Goal: Task Accomplishment & Management: Manage account settings

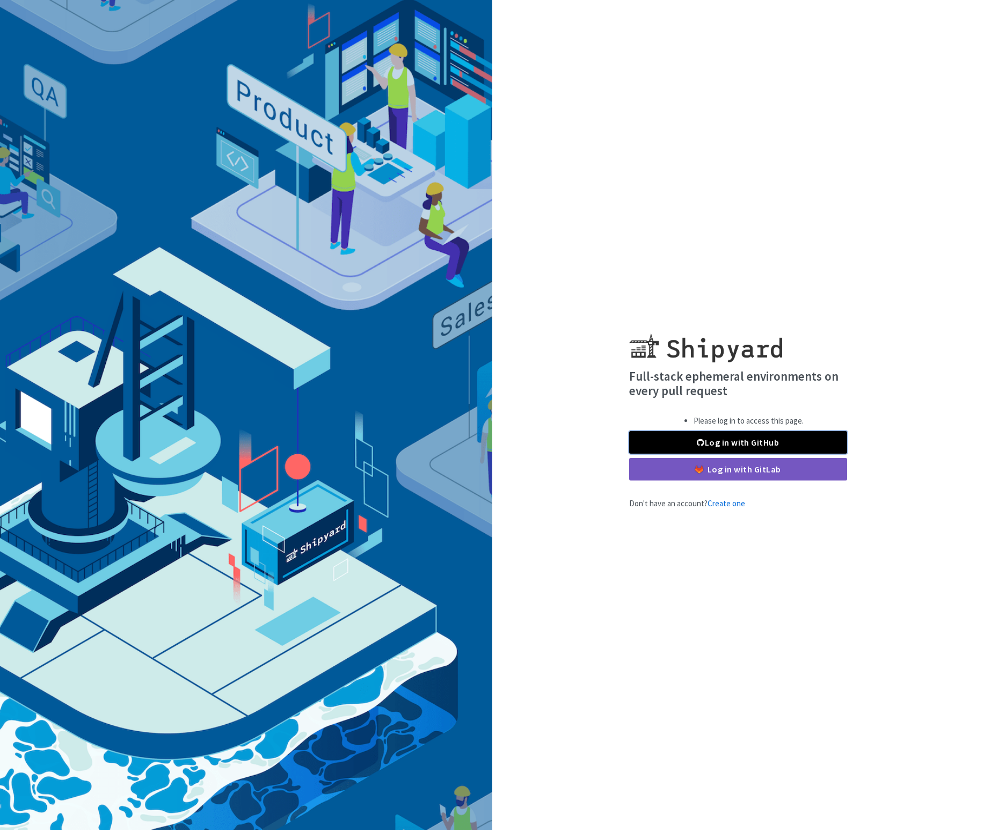
click at [749, 436] on link "Log in with GitHub" at bounding box center [738, 442] width 218 height 23
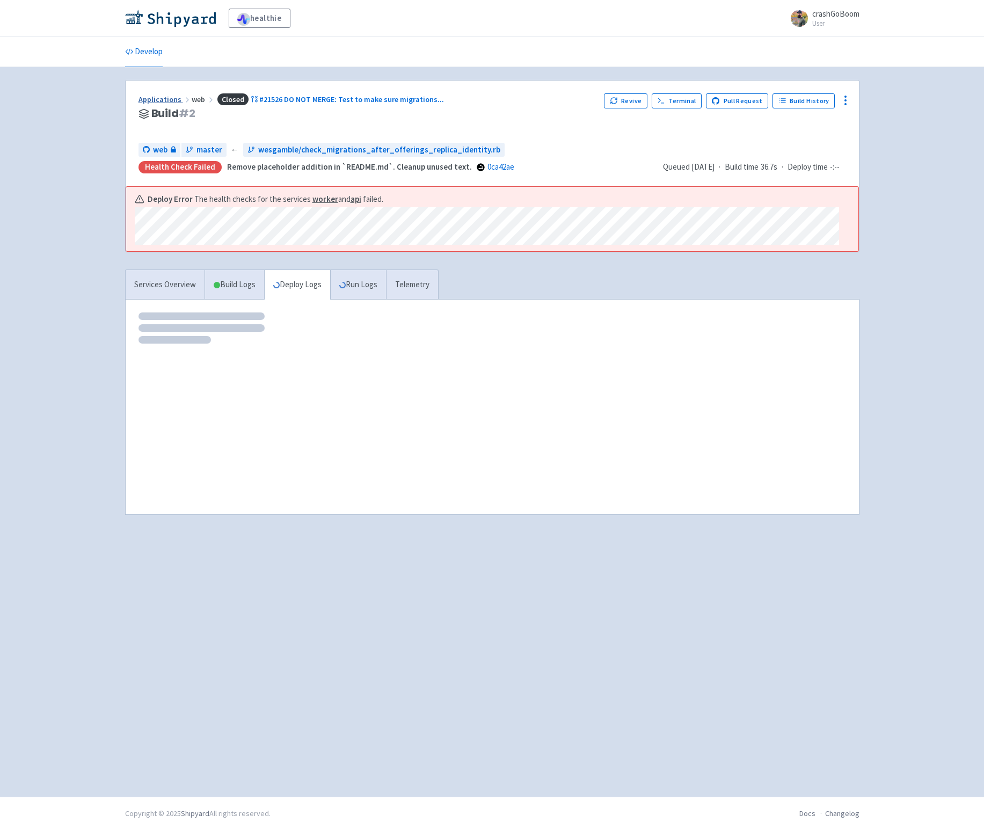
click at [157, 104] on link "Applications" at bounding box center [164, 99] width 53 height 10
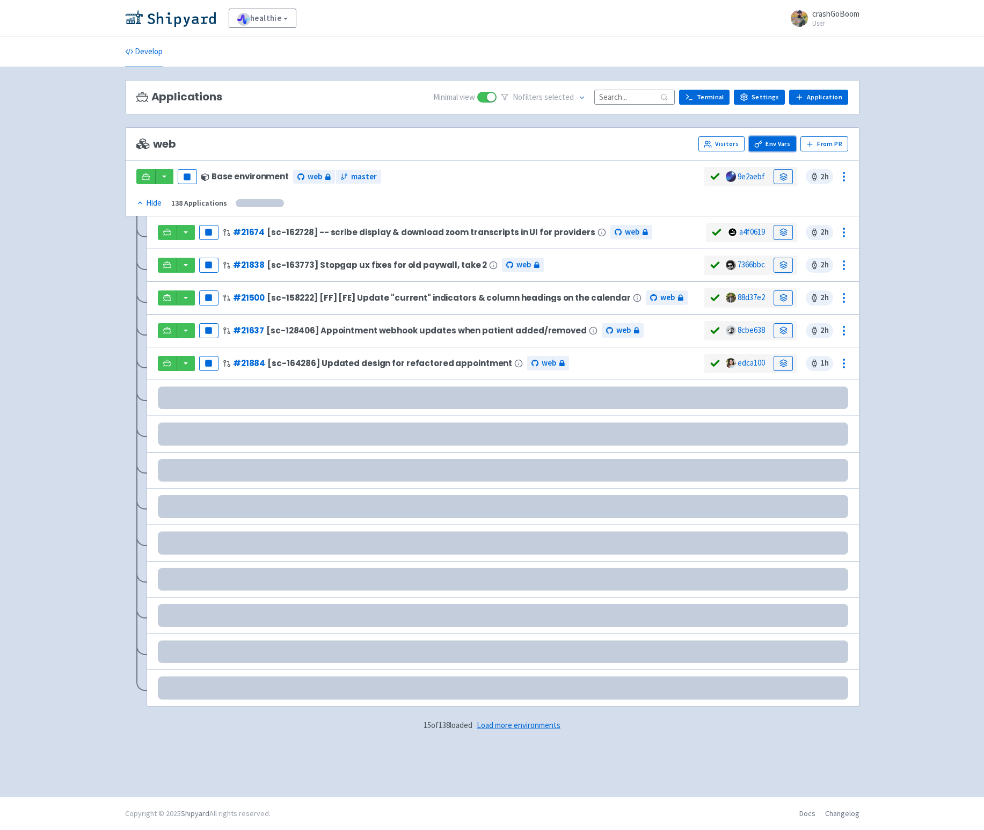
click at [781, 146] on link "Env Vars" at bounding box center [772, 143] width 47 height 15
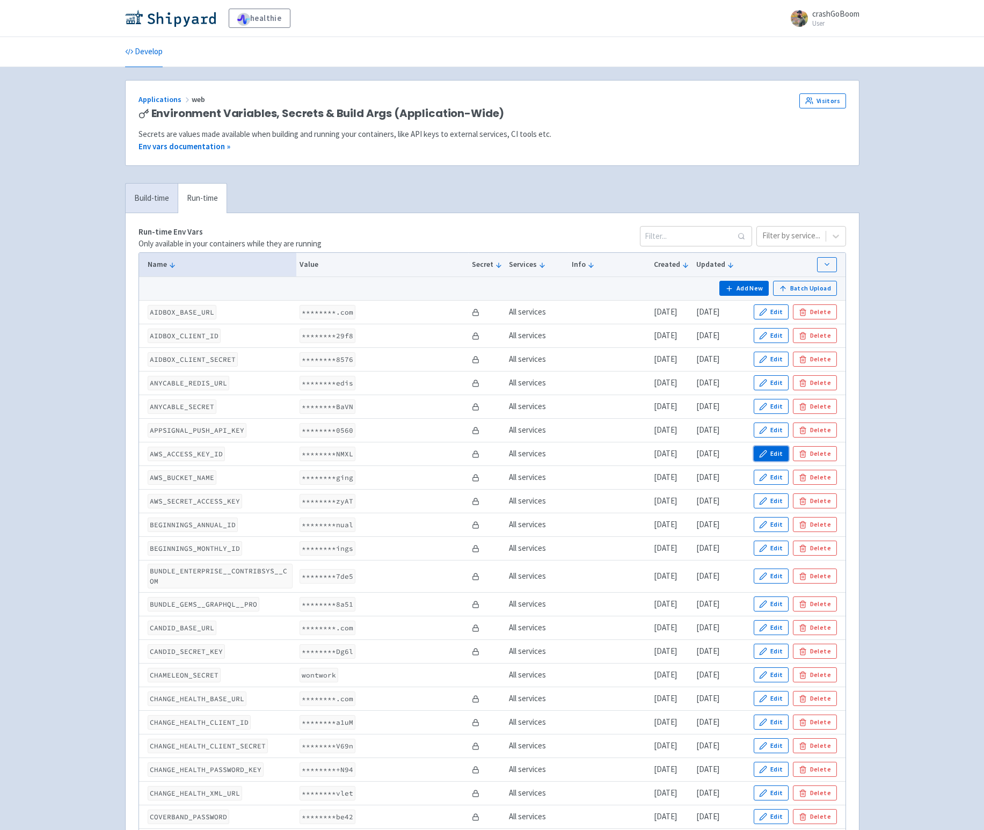
click at [759, 455] on button "Edit" at bounding box center [770, 453] width 35 height 15
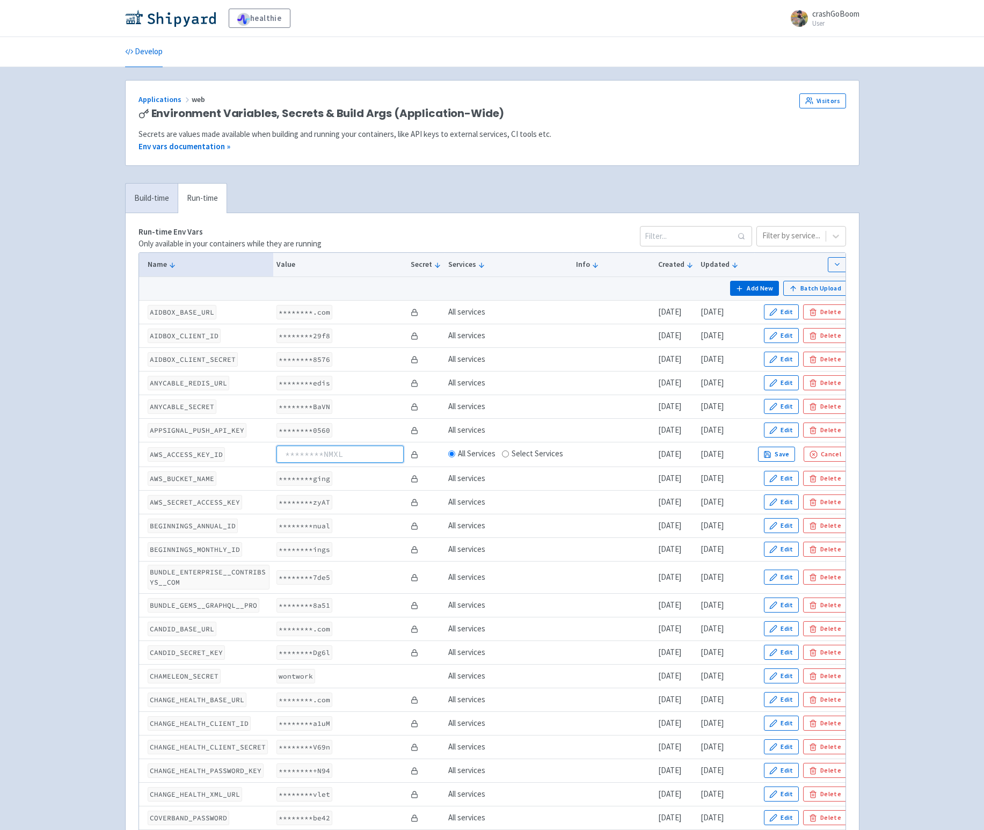
paste input "AKIAYNW7O2236UIKBMPC"
drag, startPoint x: 288, startPoint y: 452, endPoint x: 261, endPoint y: 455, distance: 26.9
click at [261, 455] on tr "AWS_ACCESS_KEY_ID AKIAYNW7O2236UIKBMPC All Services Select Services 3 years ago…" at bounding box center [497, 454] width 716 height 25
click at [387, 457] on input "AKIAYNW7O2236UIKBMPC" at bounding box center [339, 453] width 127 height 17
type input "AKIAYNW7O2236UIKBMPC"
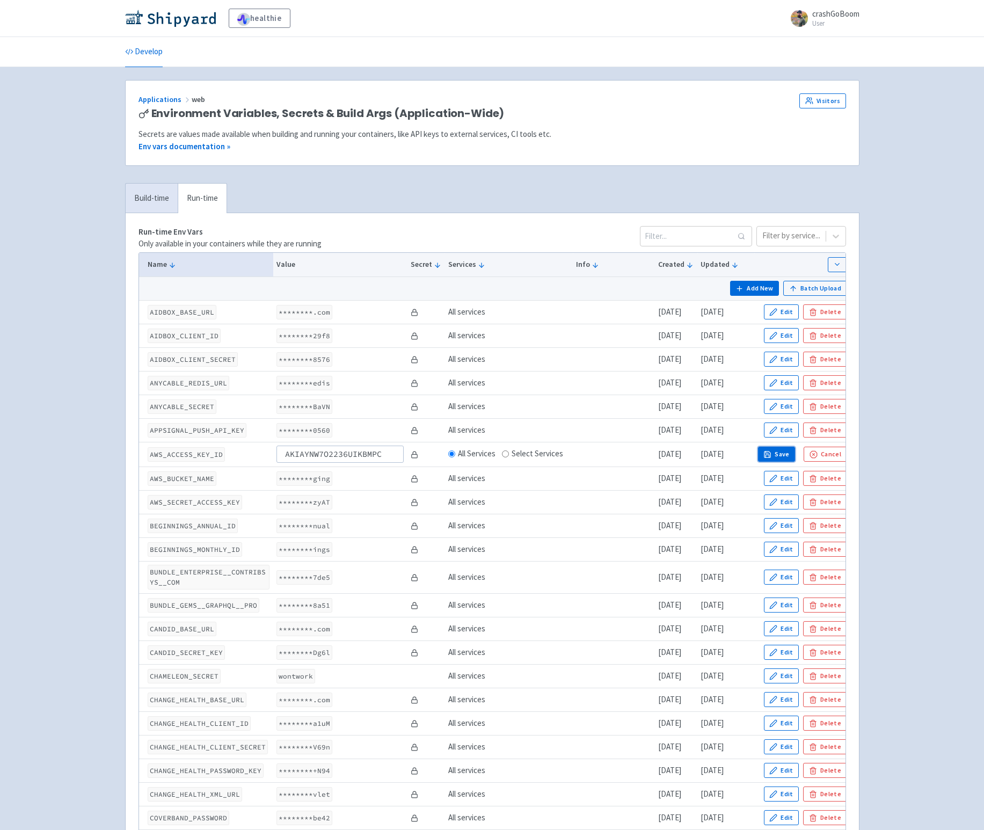
click at [786, 457] on button "Save" at bounding box center [777, 453] width 38 height 15
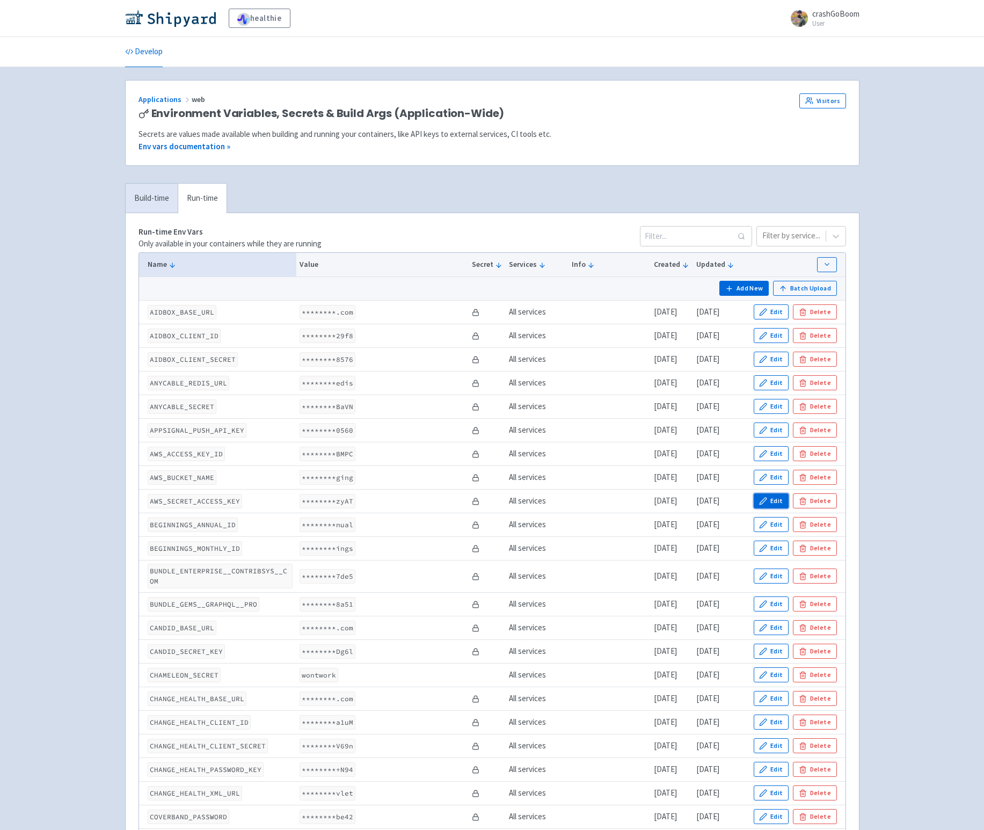
click at [779, 498] on button "Edit" at bounding box center [770, 500] width 35 height 15
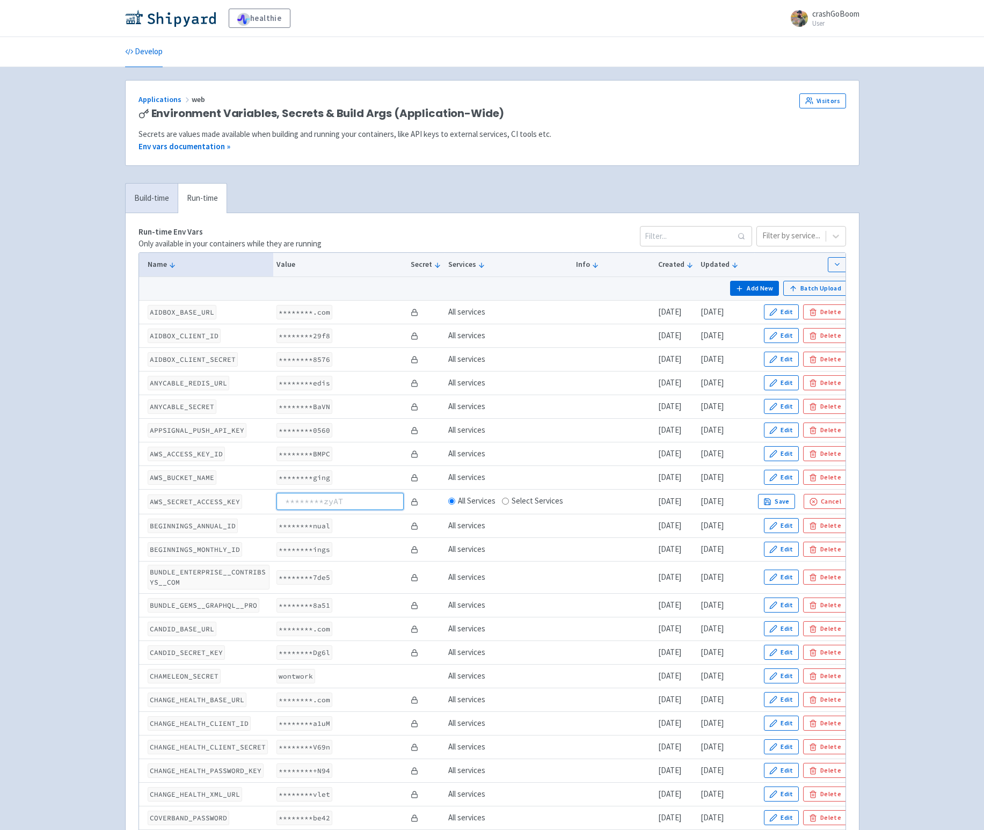
paste input "BoZnpUFou+4axK6Qyjbk6N1NaB9NR6wGxF8SSxs4"
drag, startPoint x: 395, startPoint y: 502, endPoint x: 136, endPoint y: 496, distance: 259.2
type input "BoZnpUFou+4axK6Qyjbk6N1NaB9NR6wGxF8SSxs4"
click at [788, 501] on button "Save" at bounding box center [777, 501] width 38 height 15
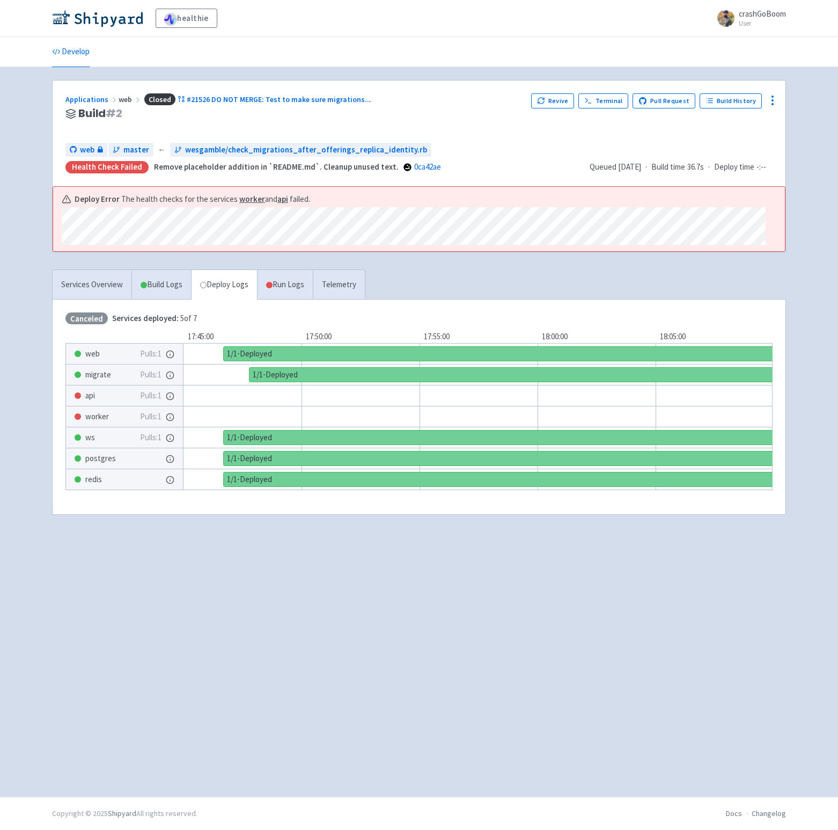
click at [28, 218] on div "healthie crashGoBoom User Profile Sign out Develop #" at bounding box center [419, 398] width 838 height 796
